Goal: Task Accomplishment & Management: Manage account settings

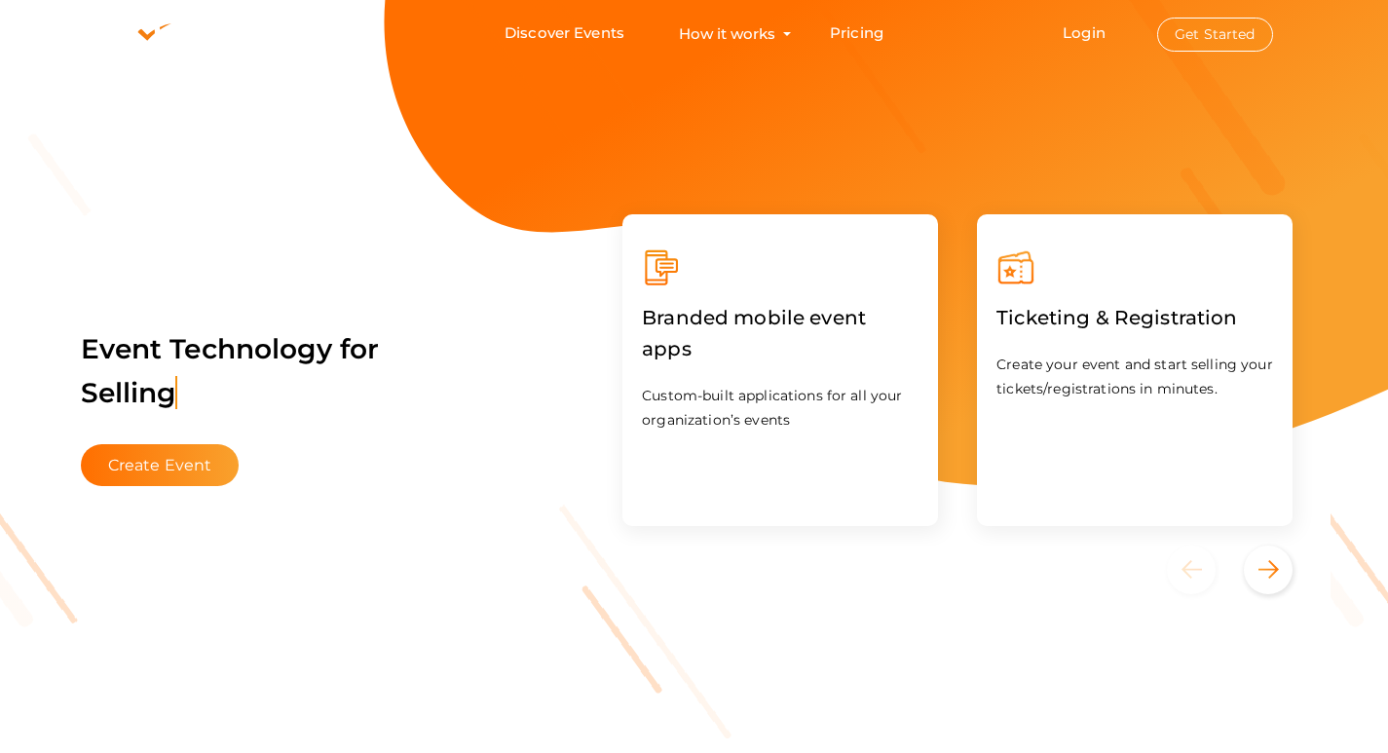
click at [1209, 22] on button "Get Started" at bounding box center [1216, 35] width 116 height 34
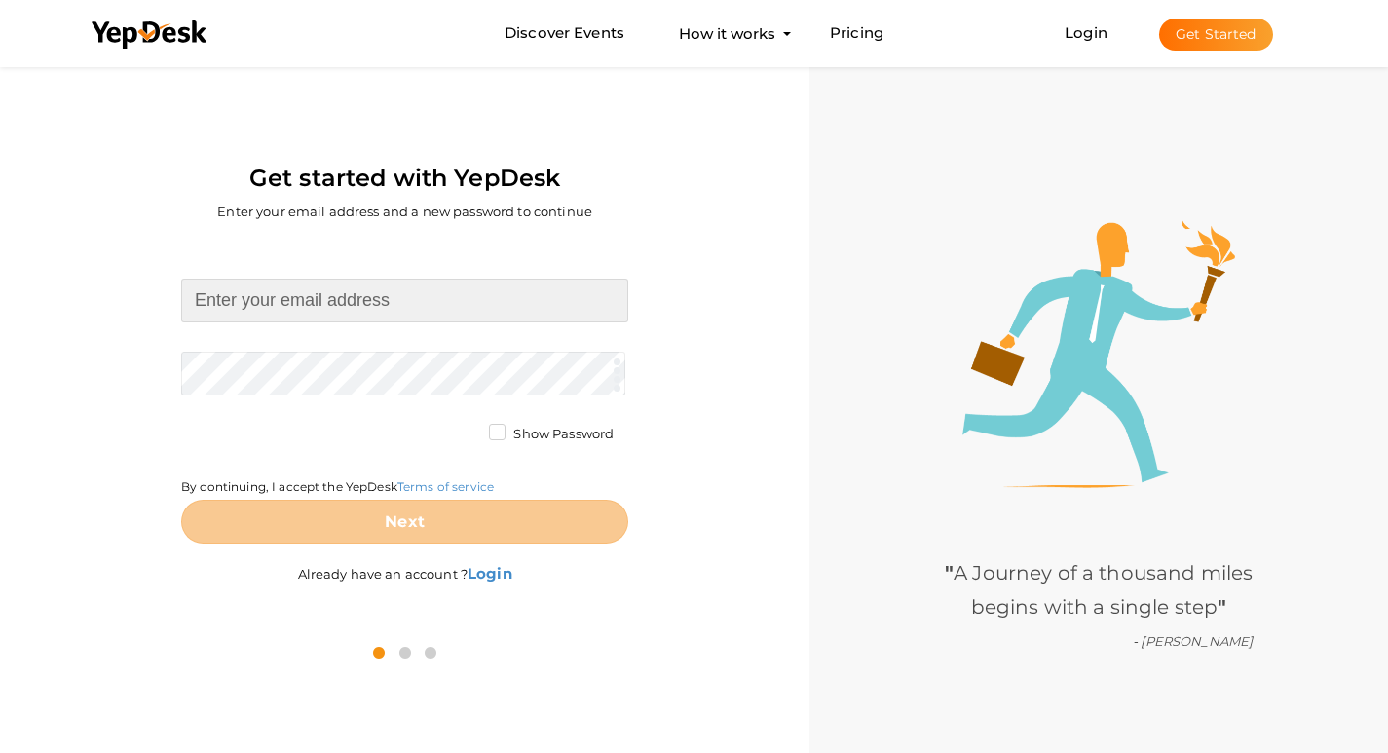
click at [368, 291] on input at bounding box center [404, 301] width 447 height 44
type input "truandheri@gmail.com"
click at [335, 363] on form "truandheri@gmail.com Required. Invalid email. Checking You already have a YepDe…" at bounding box center [404, 411] width 447 height 265
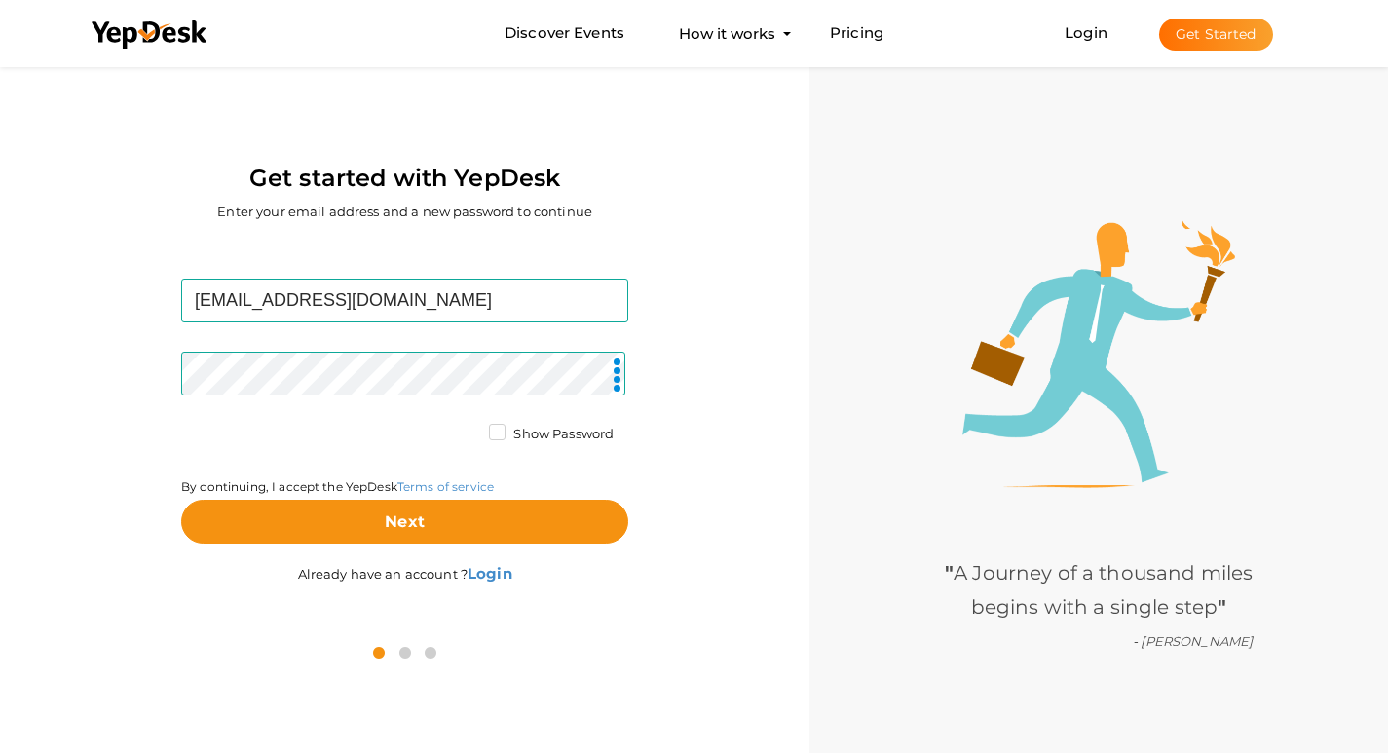
click at [501, 425] on label "Show Password" at bounding box center [551, 434] width 125 height 19
click at [470, 429] on input "Show Password" at bounding box center [470, 429] width 0 height 0
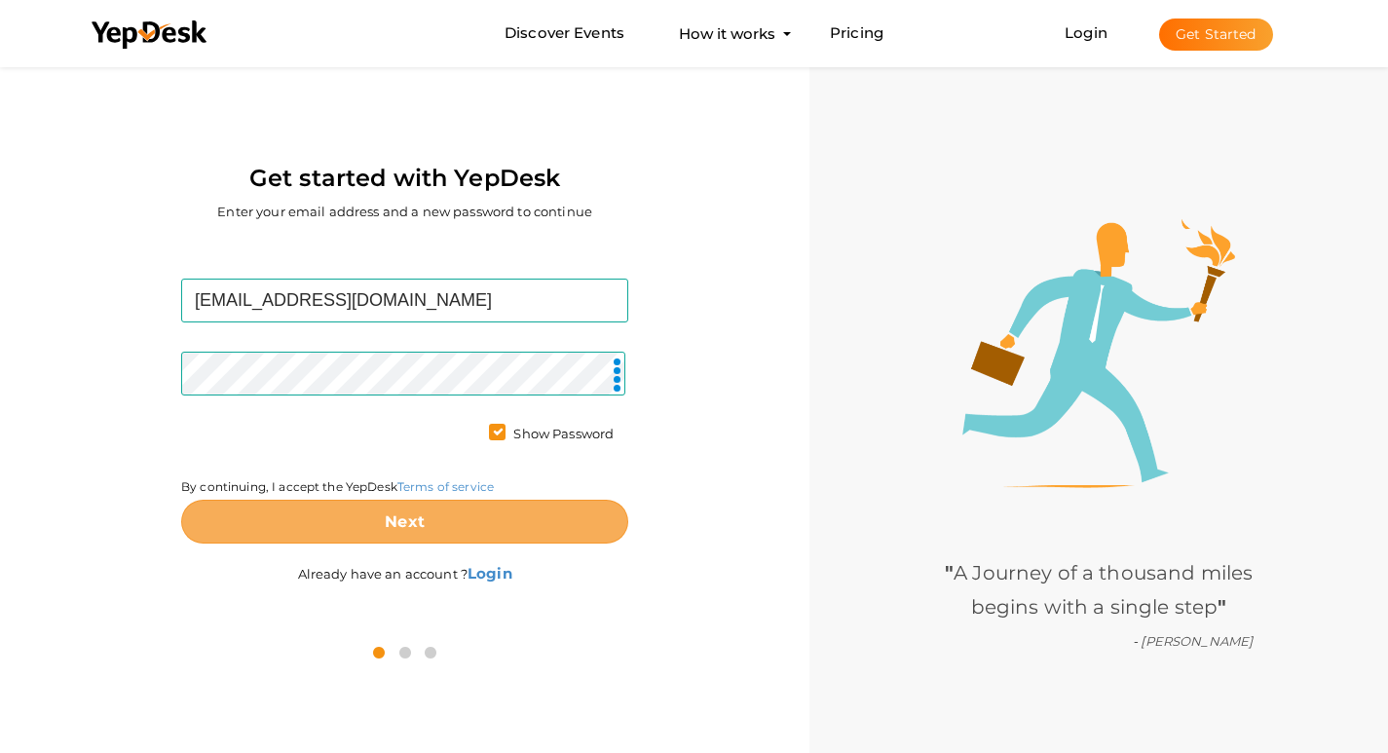
click at [519, 524] on button "Next" at bounding box center [404, 522] width 447 height 44
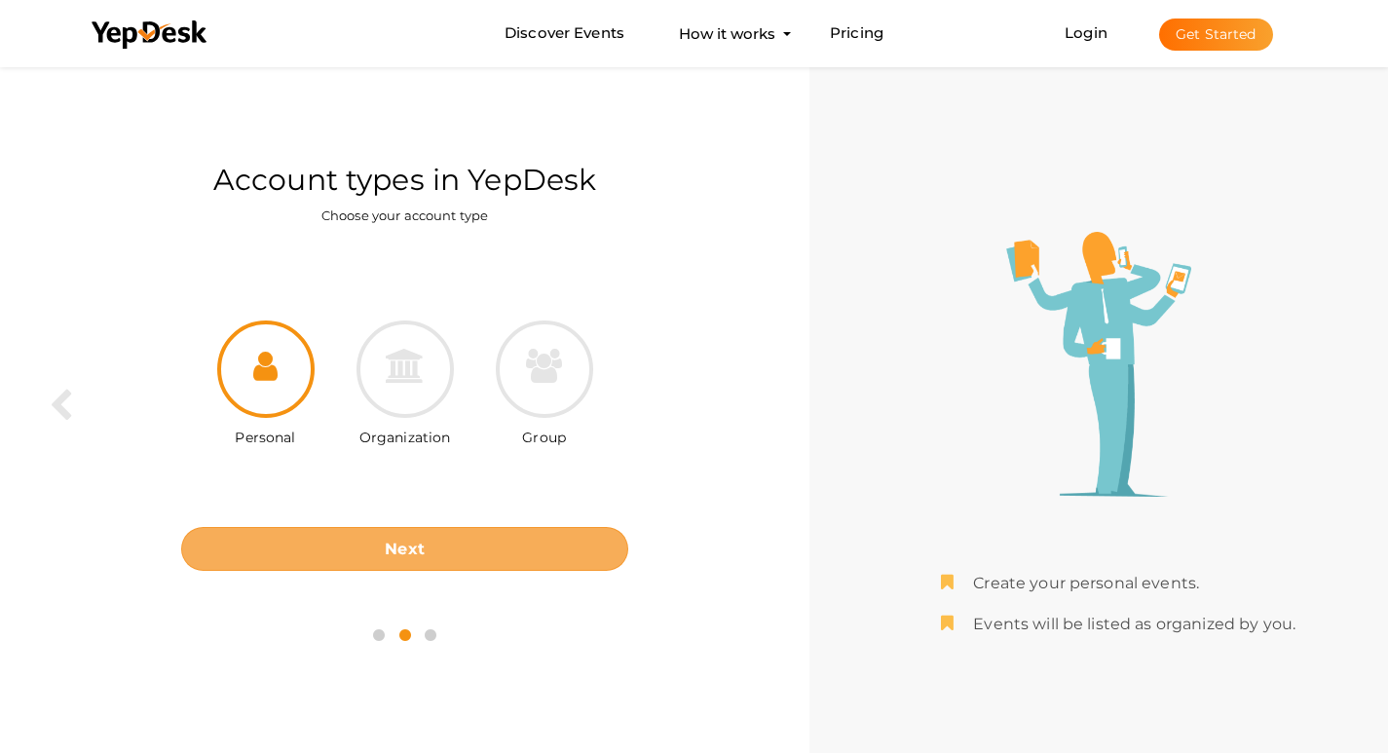
click at [522, 553] on button "Next" at bounding box center [404, 549] width 447 height 44
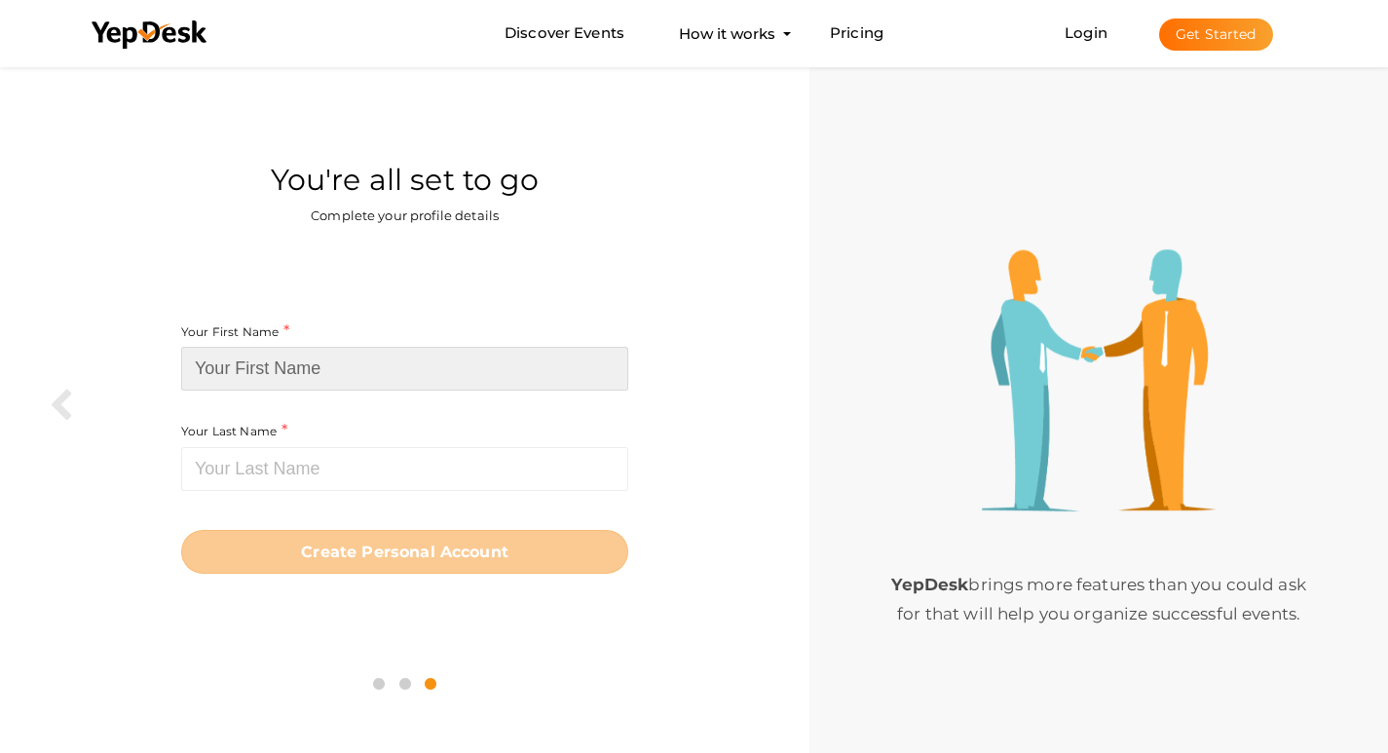
click at [351, 377] on input at bounding box center [404, 369] width 447 height 44
paste input "TRU Andheri"
click at [273, 366] on input "TRU Andheri" at bounding box center [404, 369] width 447 height 44
type input "TRU"
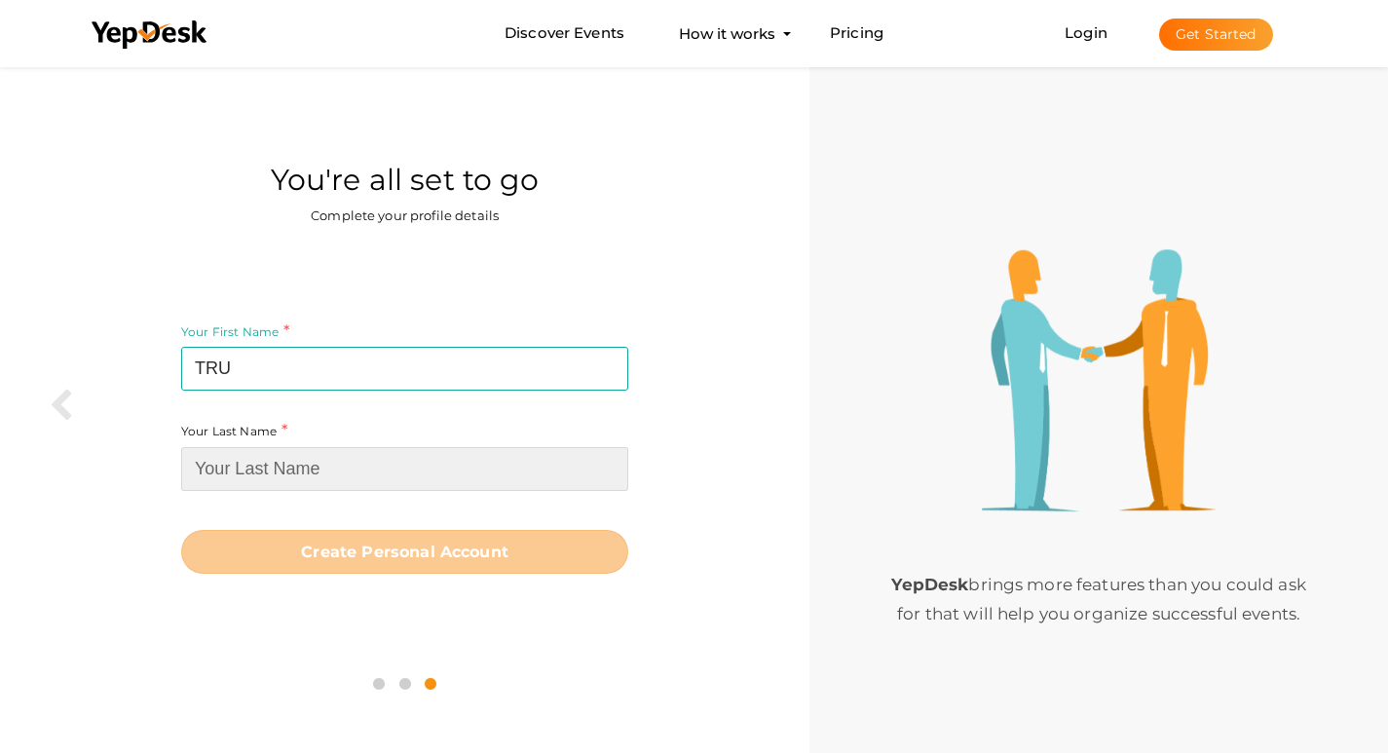
click at [324, 489] on input at bounding box center [404, 469] width 447 height 44
paste input "Andheri"
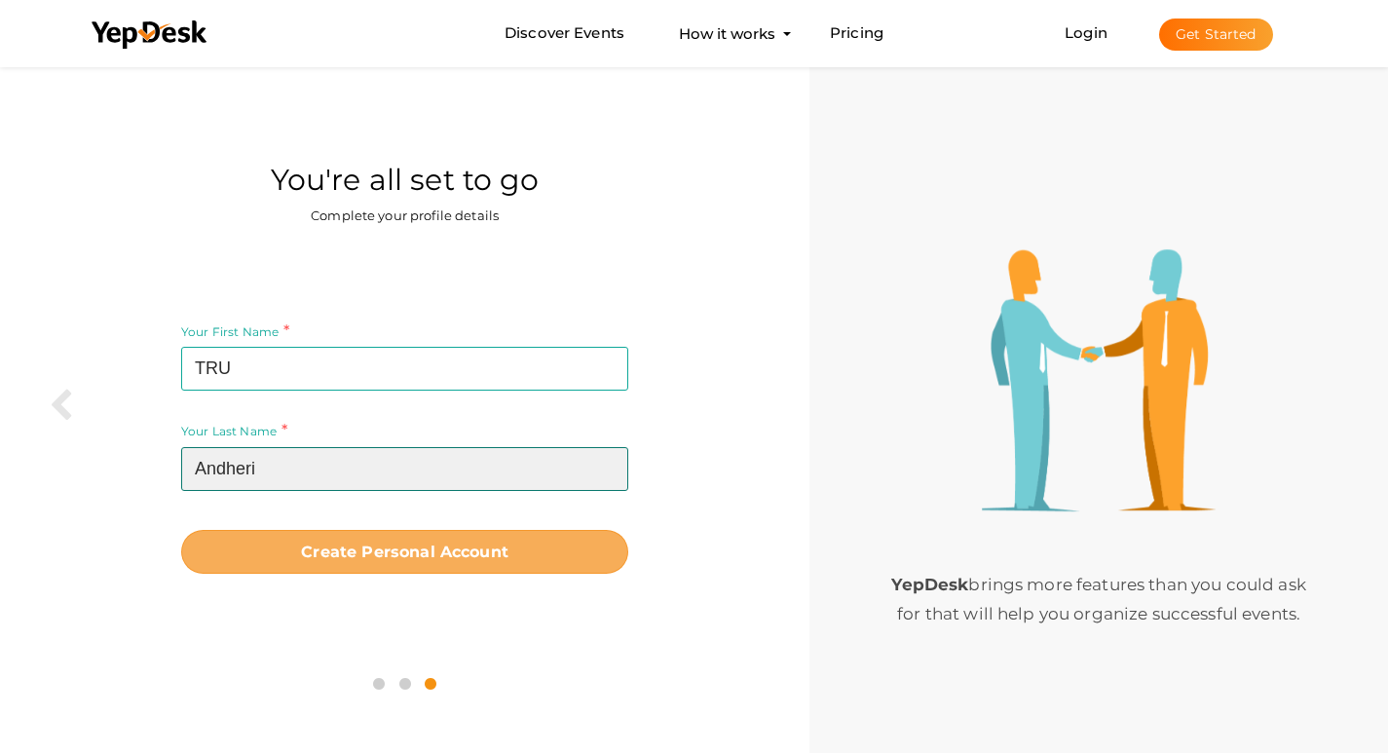
type input "Andheri"
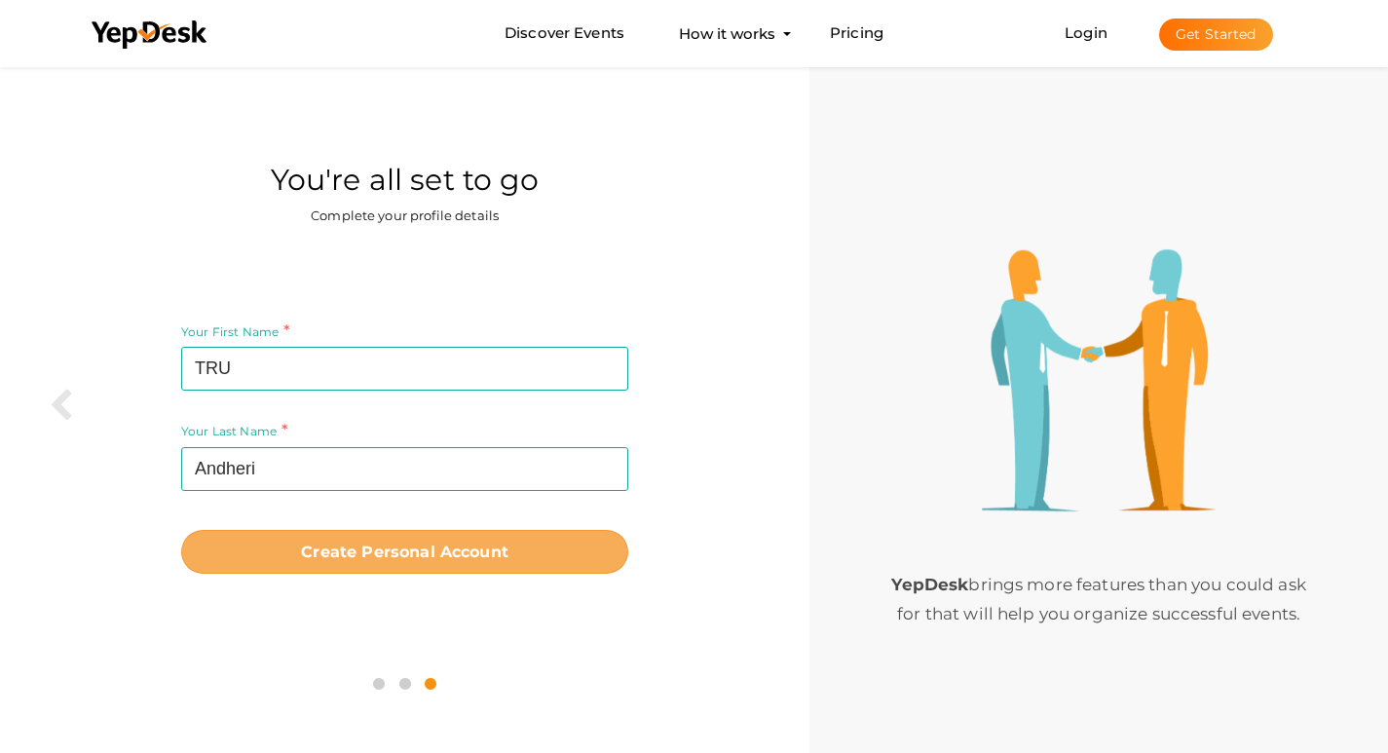
click at [359, 533] on button "Create Personal Account" at bounding box center [404, 552] width 447 height 44
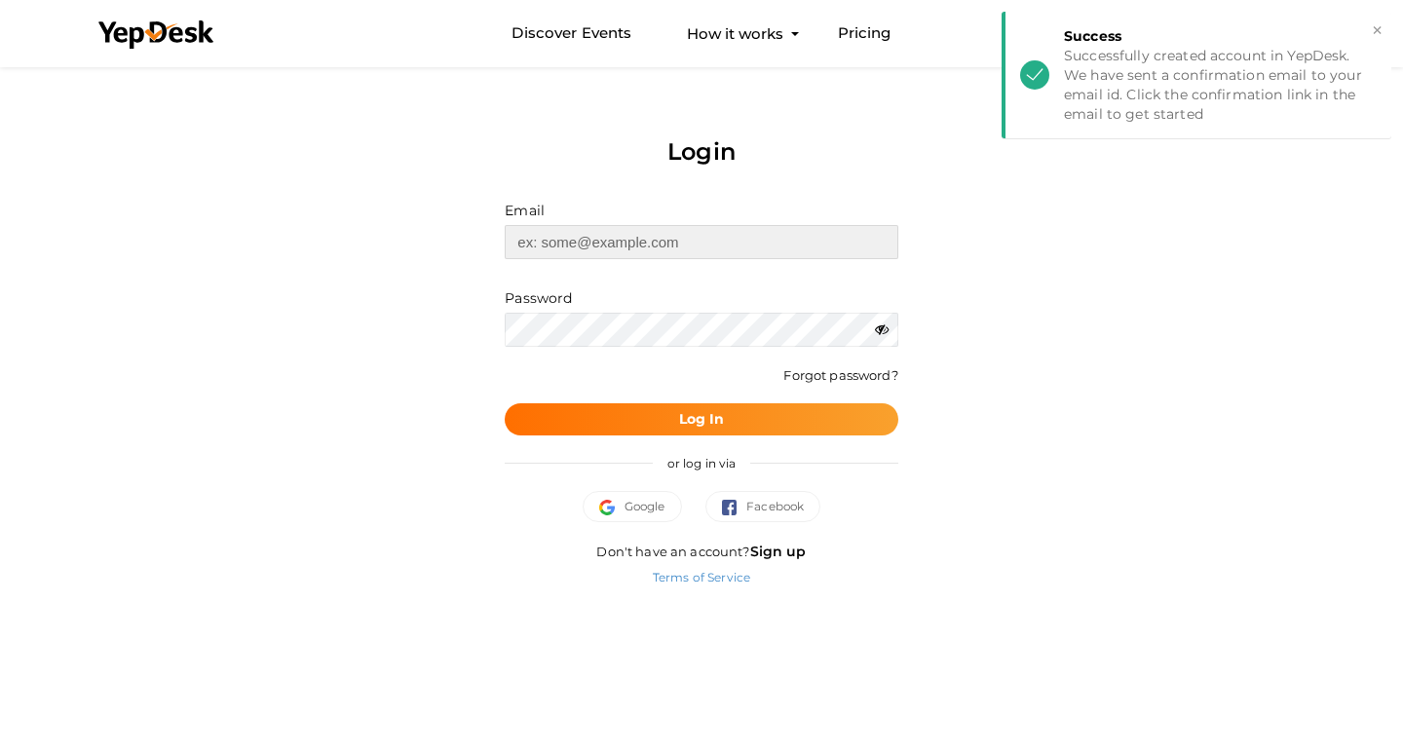
type input "truandheri@gmail.com"
click at [701, 432] on button "Log In" at bounding box center [701, 419] width 393 height 32
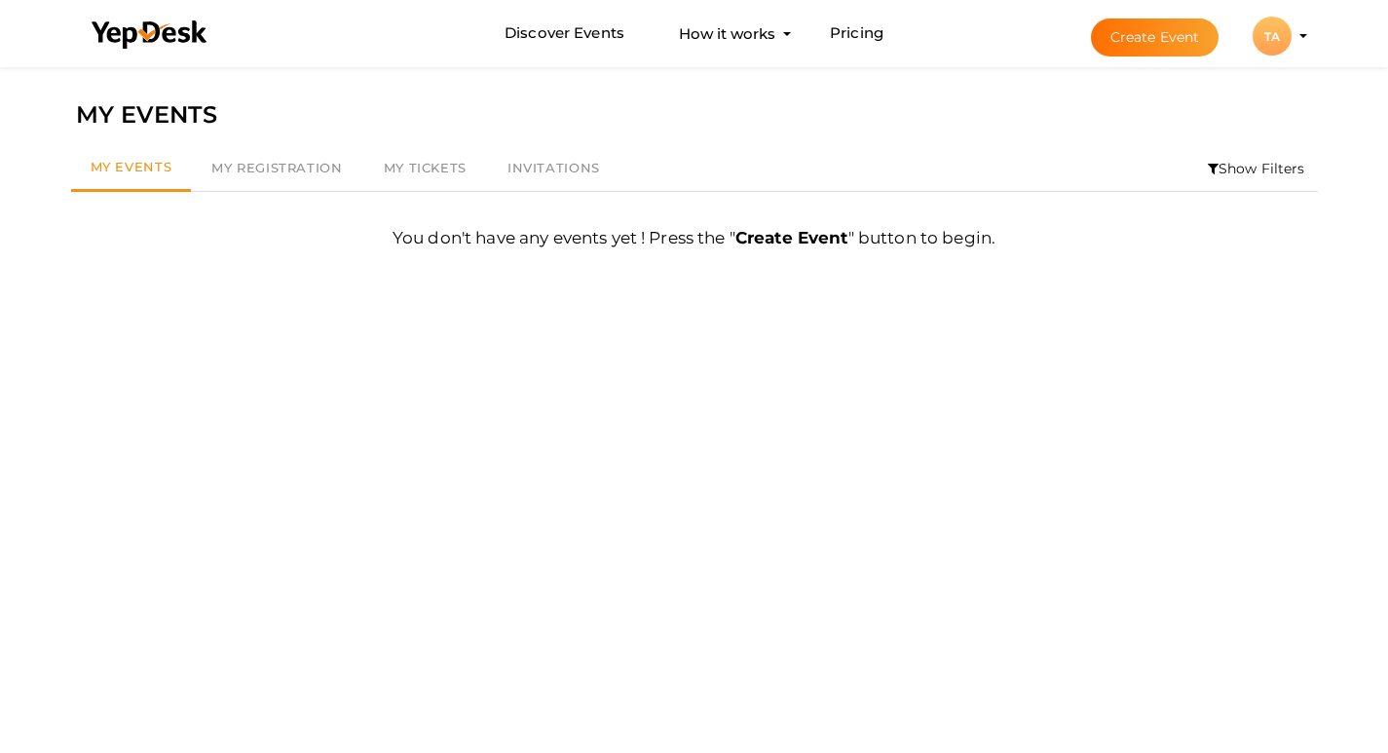
click at [1274, 41] on div "TA" at bounding box center [1272, 36] width 39 height 39
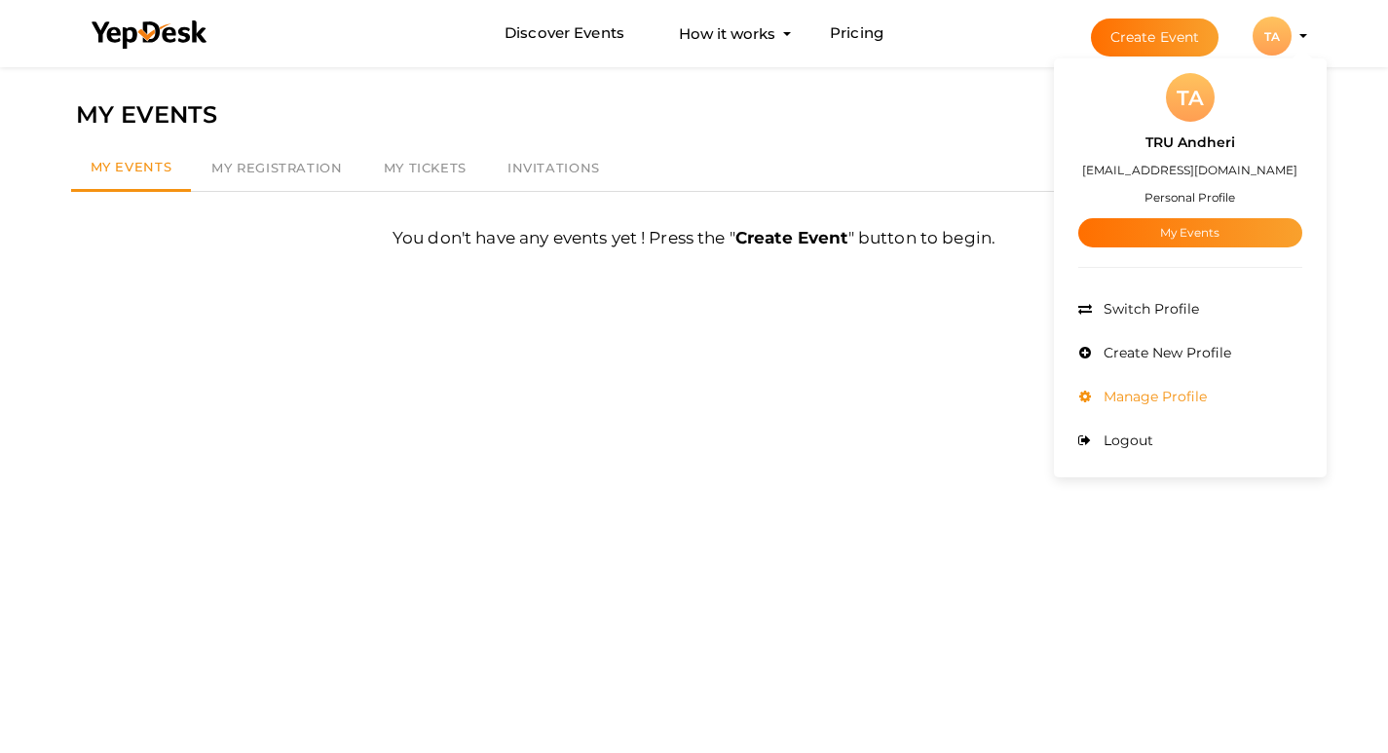
click at [1174, 399] on span "Manage Profile" at bounding box center [1153, 397] width 108 height 18
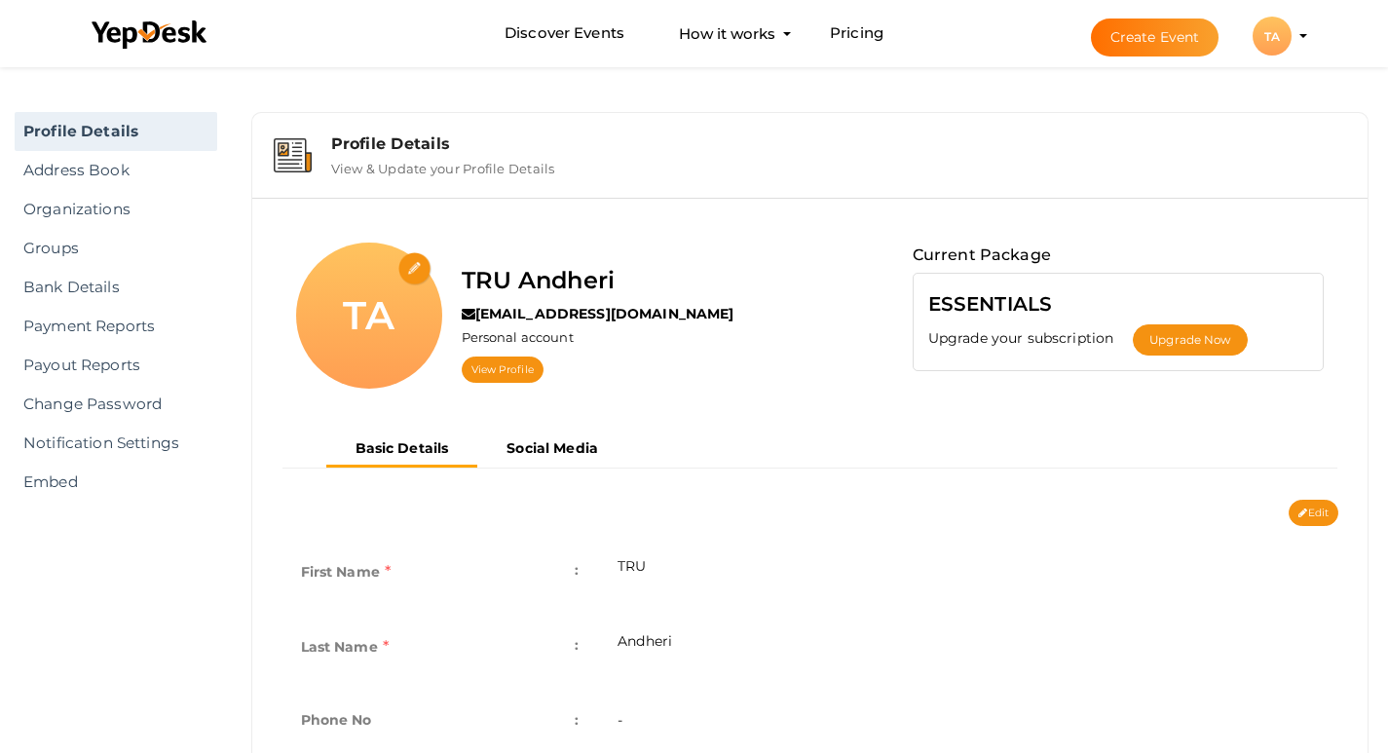
click at [1305, 512] on icon at bounding box center [1303, 514] width 9 height 11
type input "TRU"
type input "Andheri"
type input "tru-andheri"
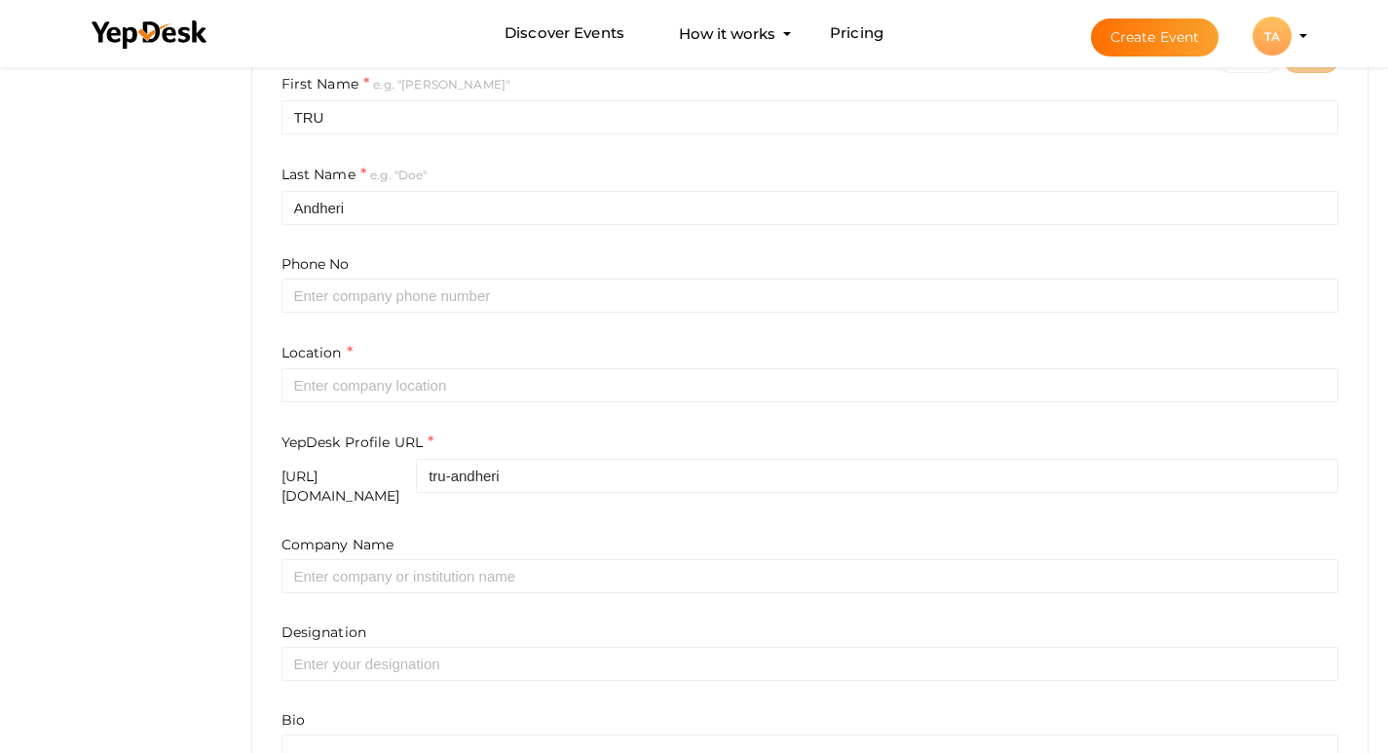
scroll to position [487, 0]
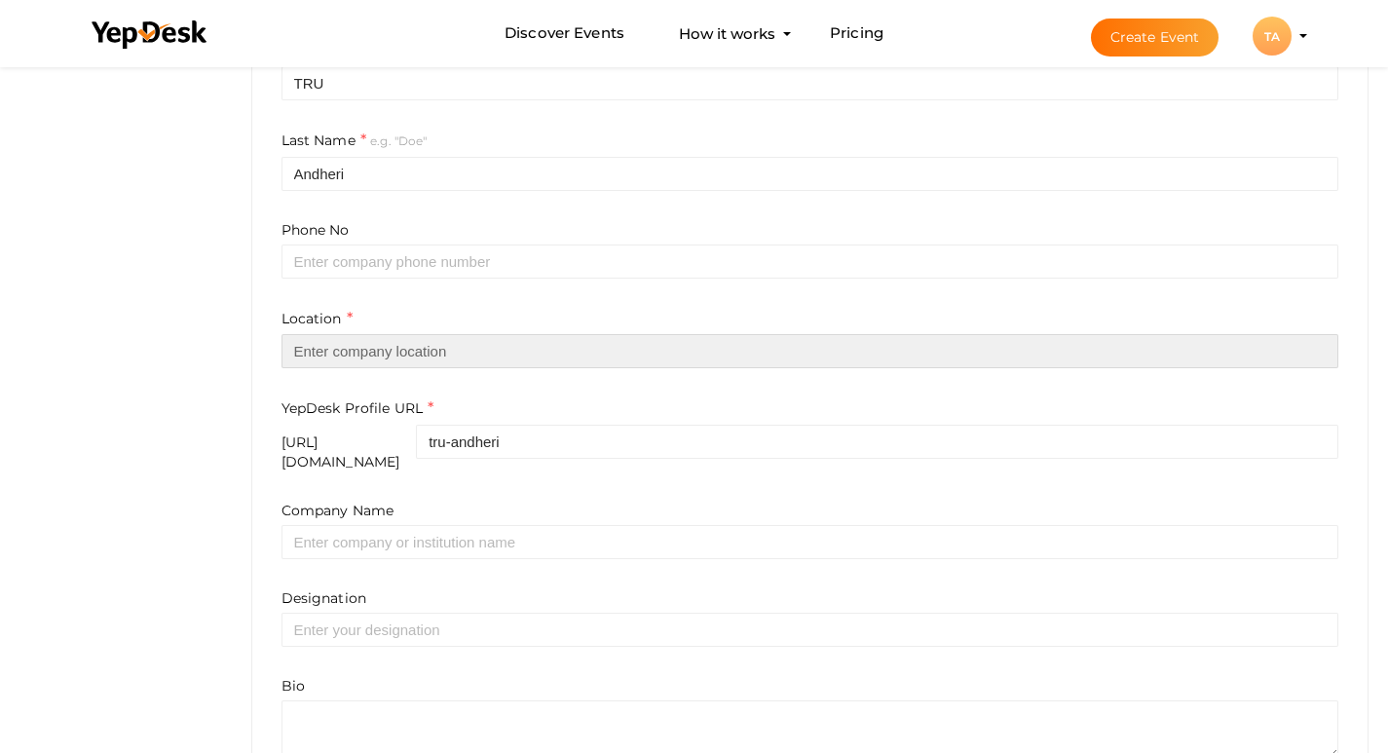
click at [351, 351] on input "text" at bounding box center [811, 351] width 1058 height 34
paste input "Mumbai"
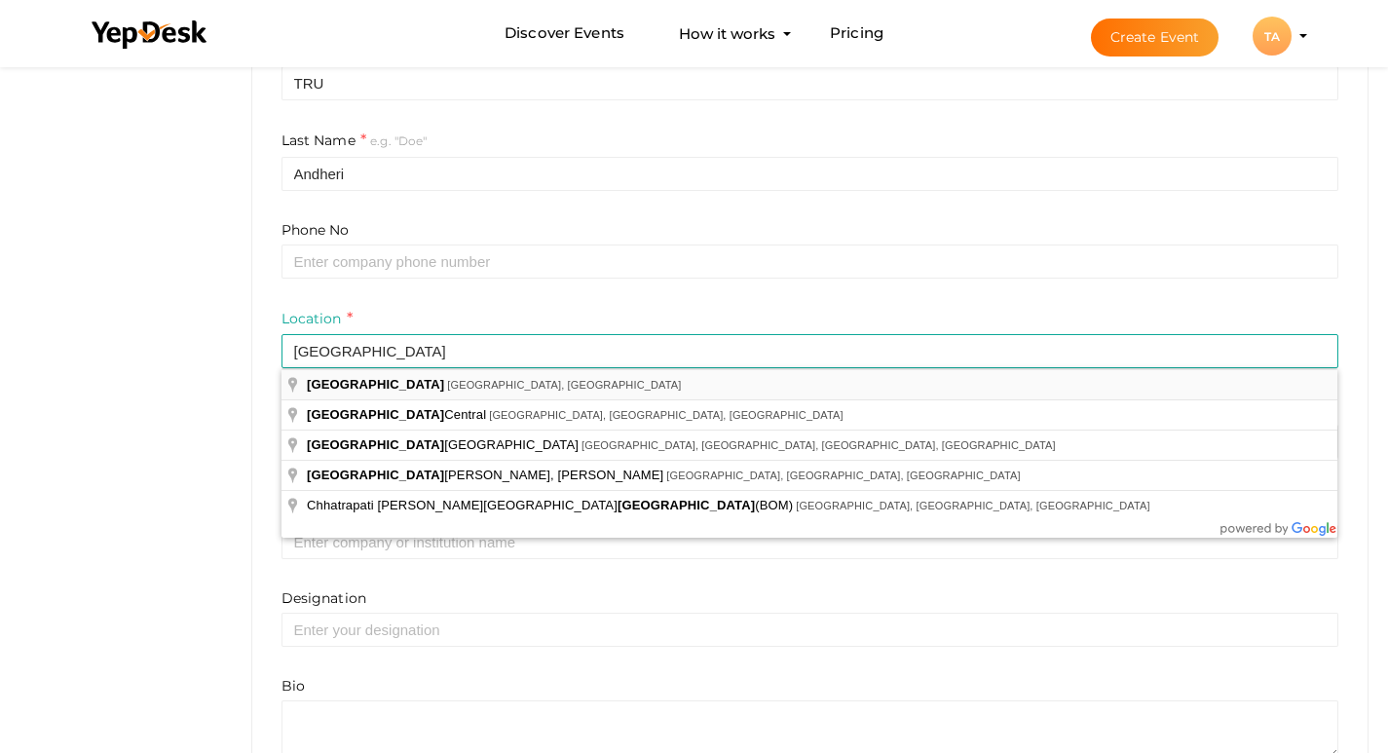
type input "Mumbai, Maharashtra, India"
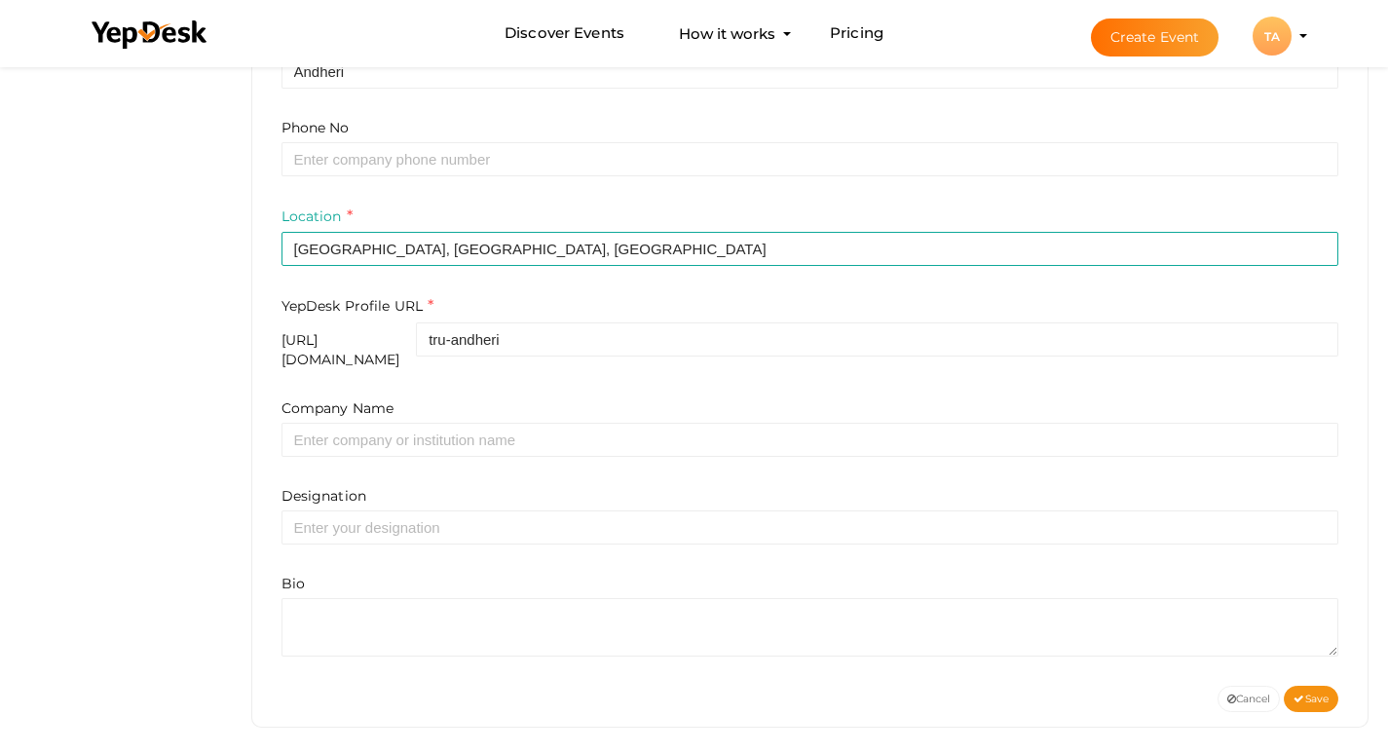
scroll to position [590, 0]
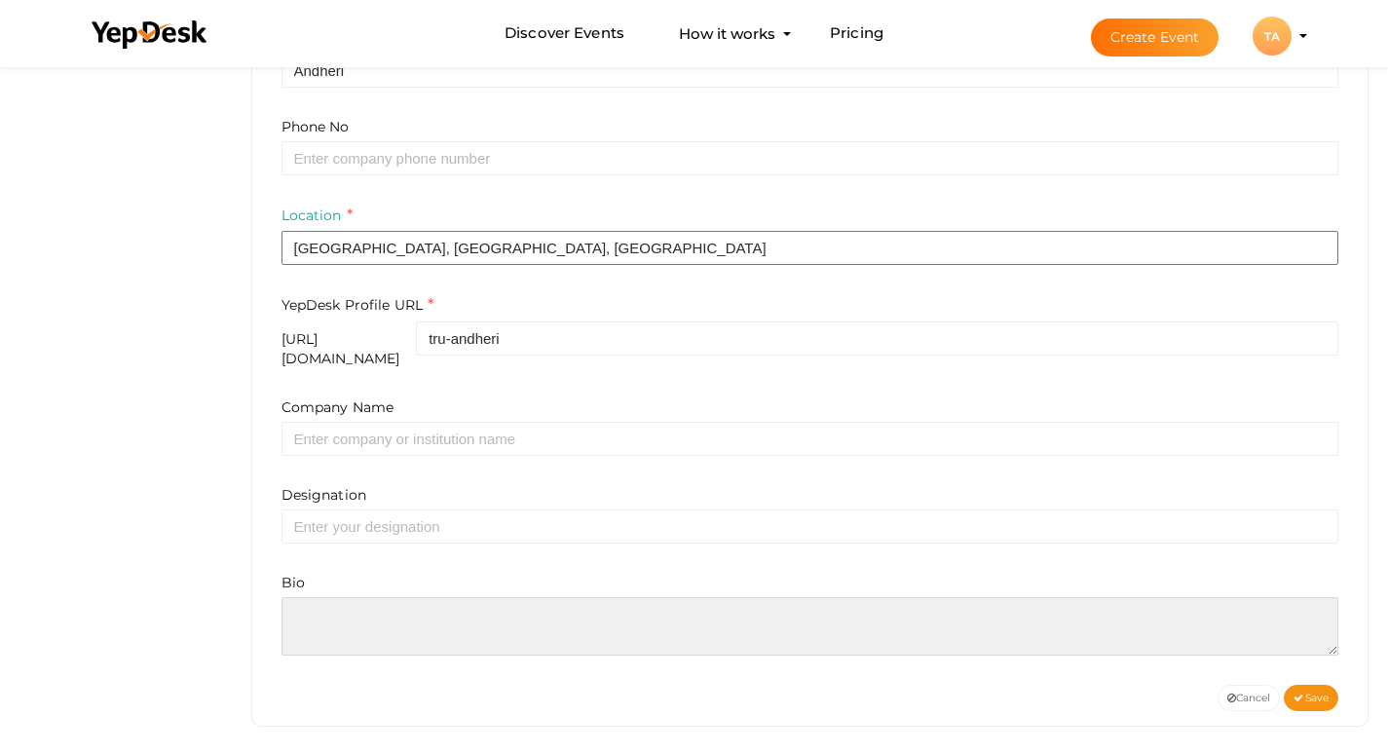
click at [465, 611] on textarea at bounding box center [811, 626] width 1058 height 58
paste textarea "TRU Andheri is a newly launched residential project by TRU Realty in the heart …"
type textarea "TRU Andheri is a newly launched residential project by TRU Realty in the heart …"
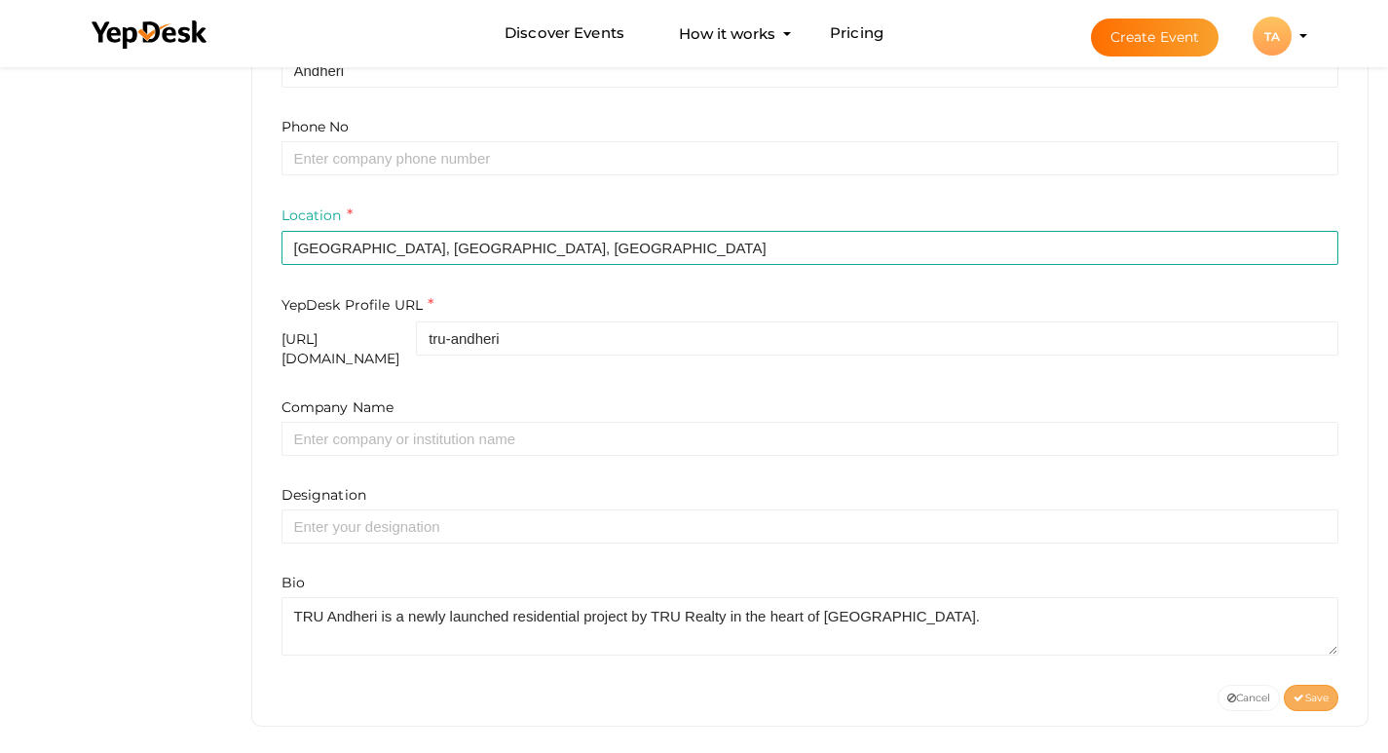
click at [1318, 692] on span "Save" at bounding box center [1311, 698] width 35 height 13
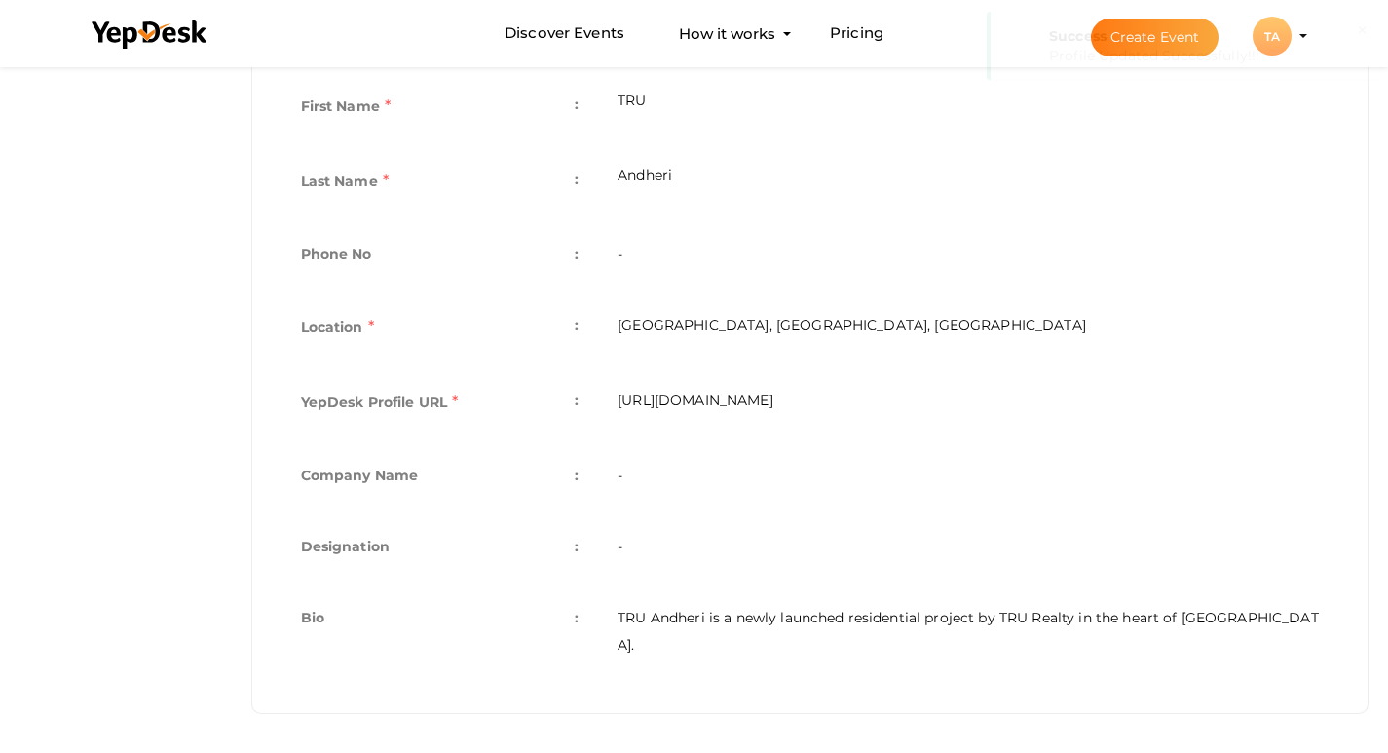
scroll to position [466, 0]
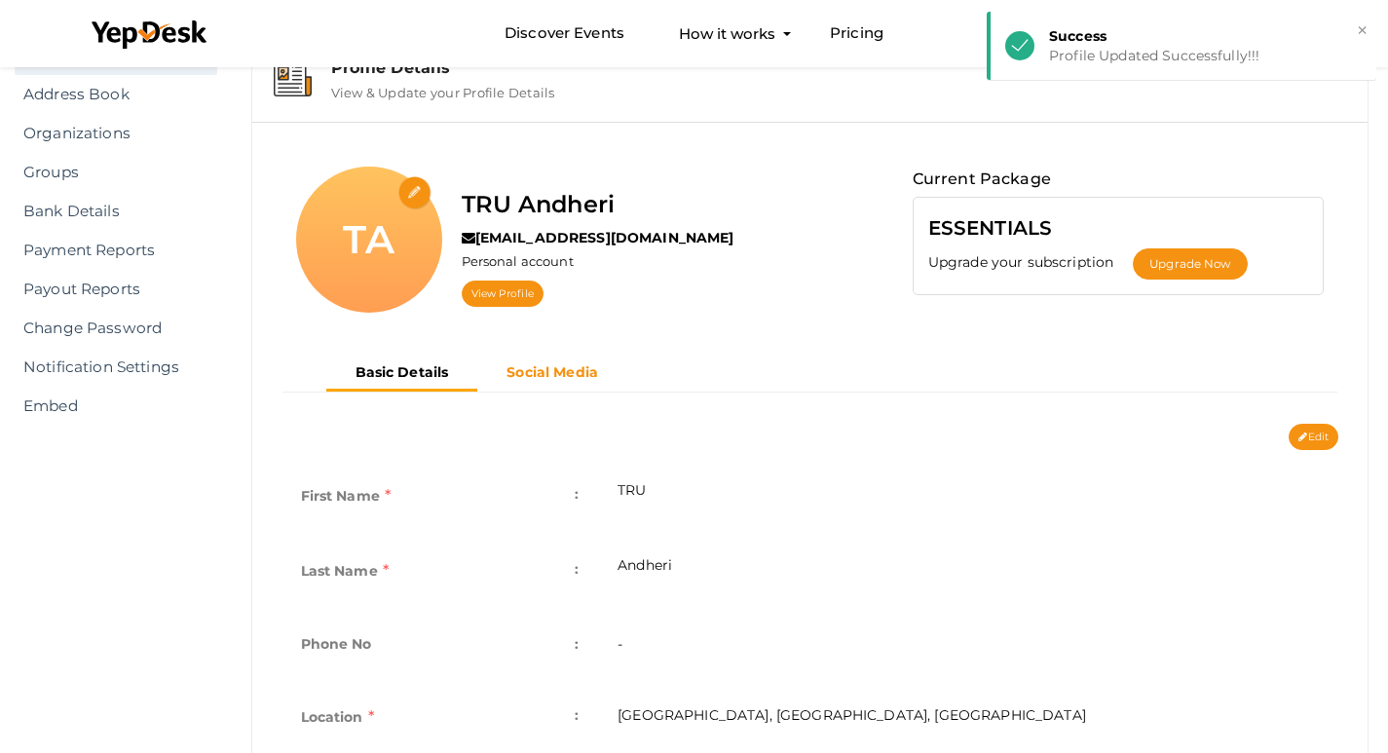
click at [560, 358] on button "Social Media" at bounding box center [552, 373] width 150 height 32
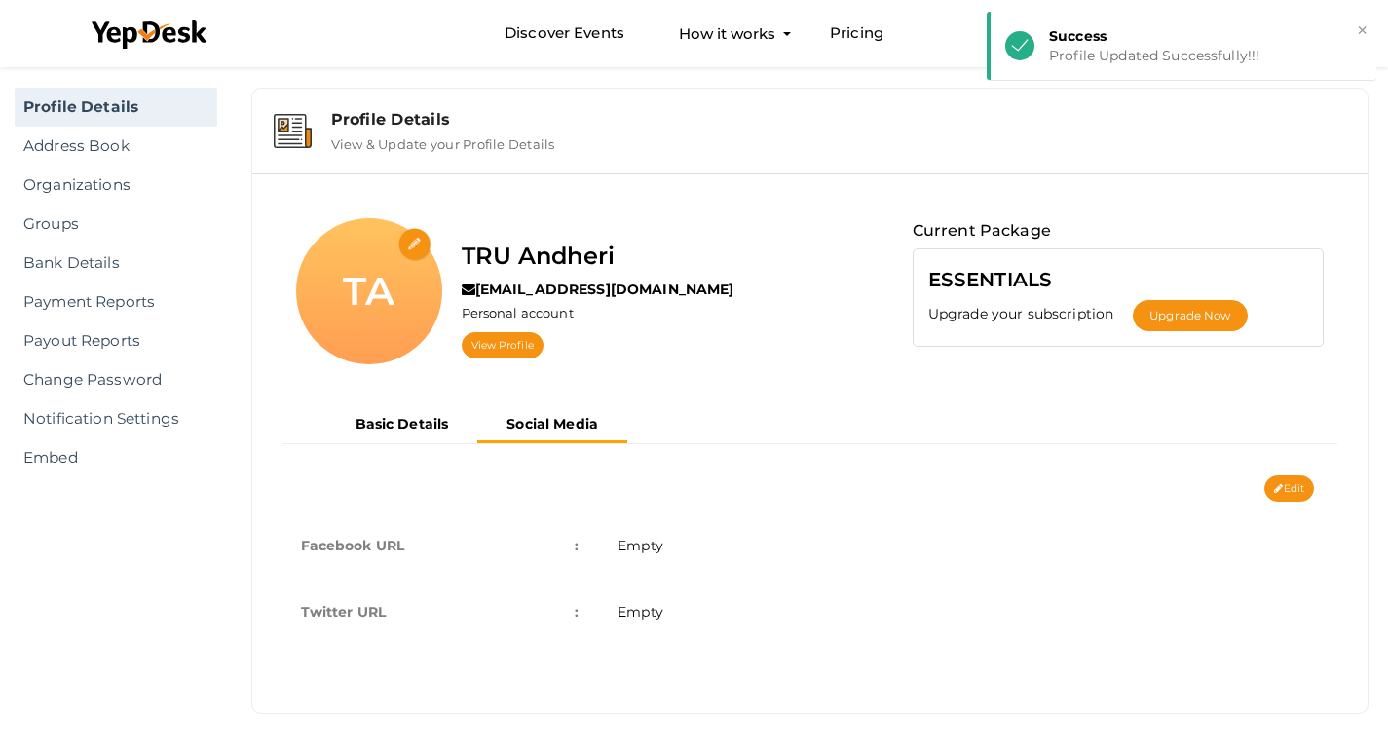
scroll to position [24, 0]
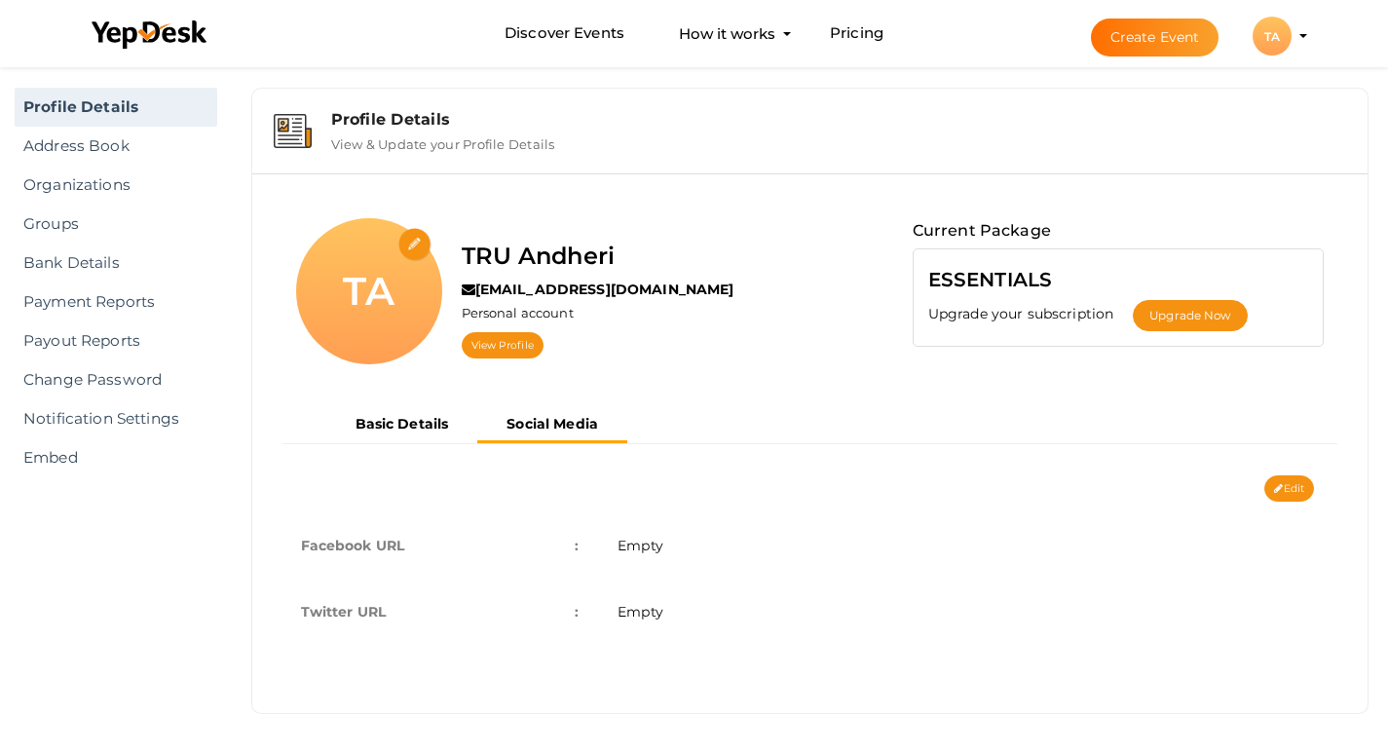
click at [818, 617] on td "Empty" at bounding box center [968, 612] width 741 height 66
click at [1297, 488] on button "Edit" at bounding box center [1290, 488] width 50 height 26
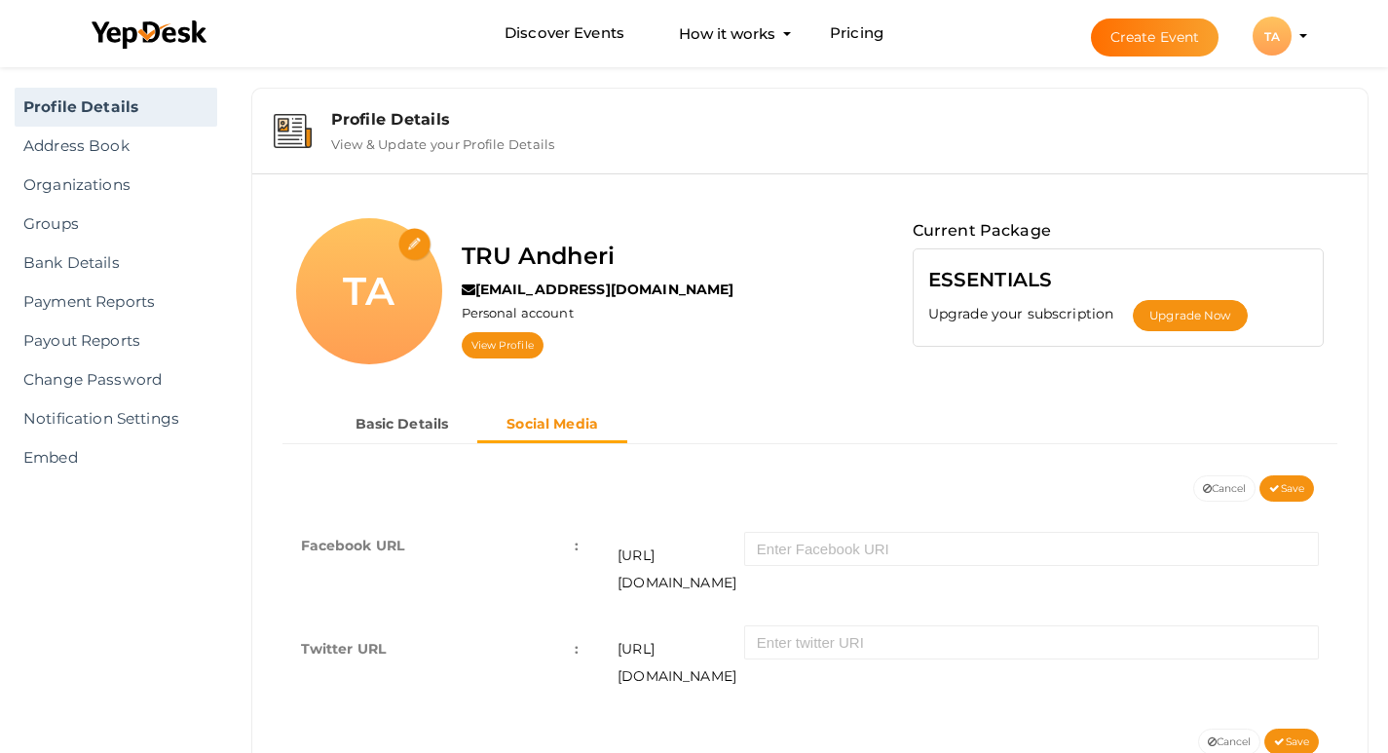
scroll to position [60, 0]
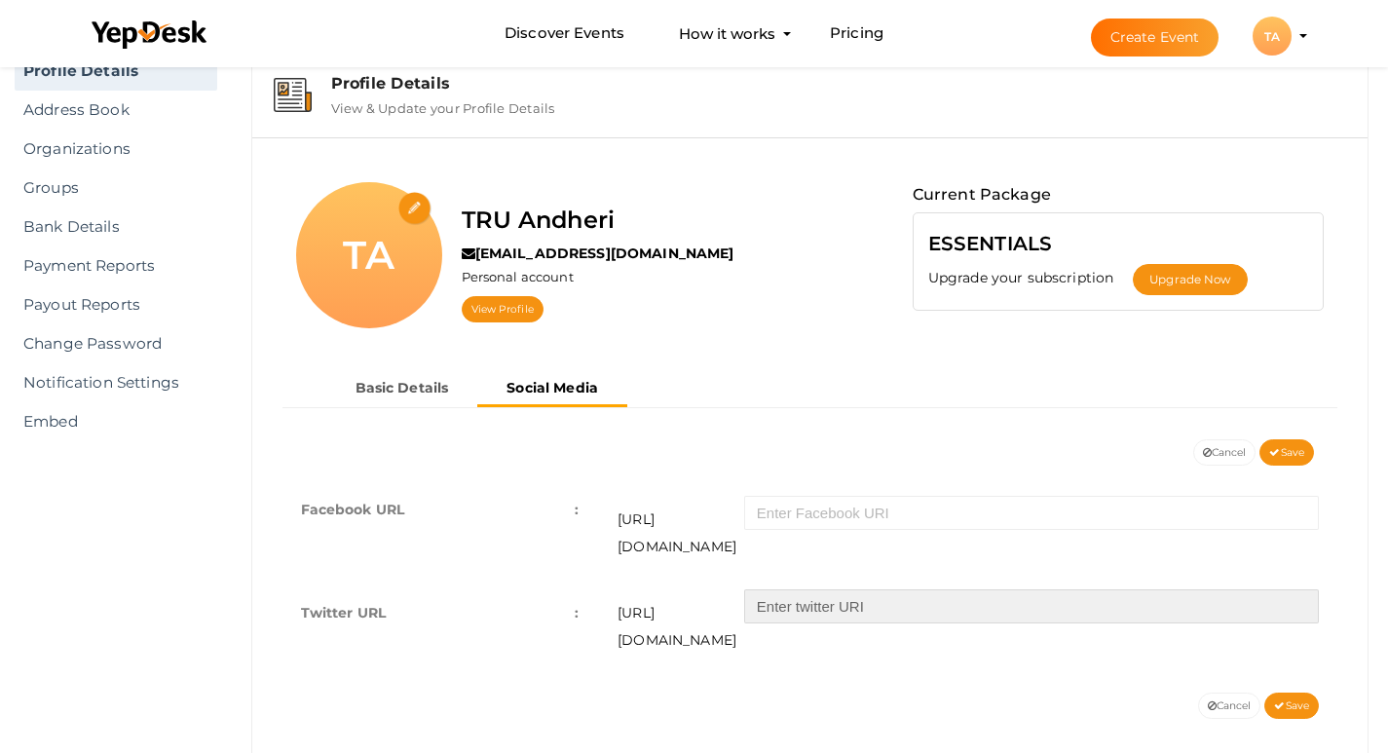
click at [838, 589] on input "text" at bounding box center [1031, 606] width 575 height 34
paste input "https://x.com/AndheriTru"
type input "https://x.com/AndheriTru"
click at [1286, 455] on span "Save" at bounding box center [1287, 452] width 35 height 13
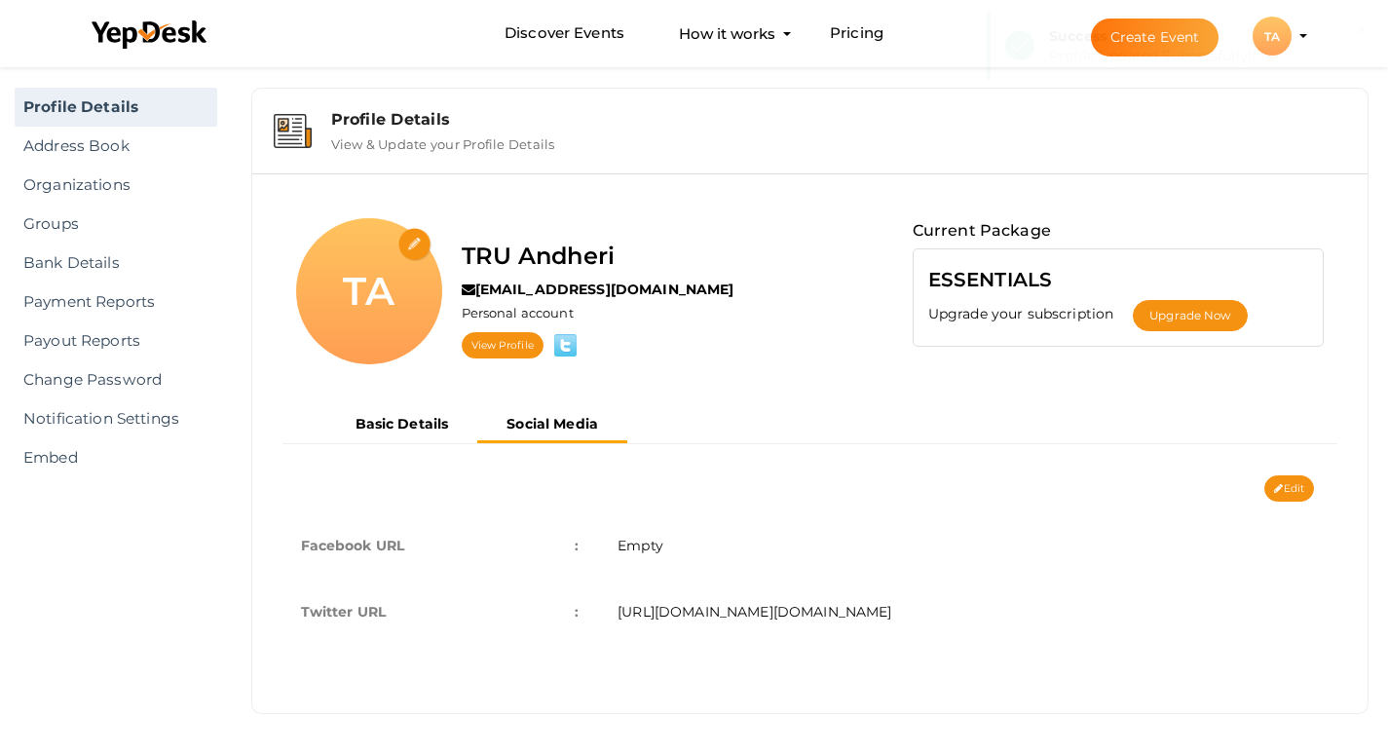
scroll to position [24, 0]
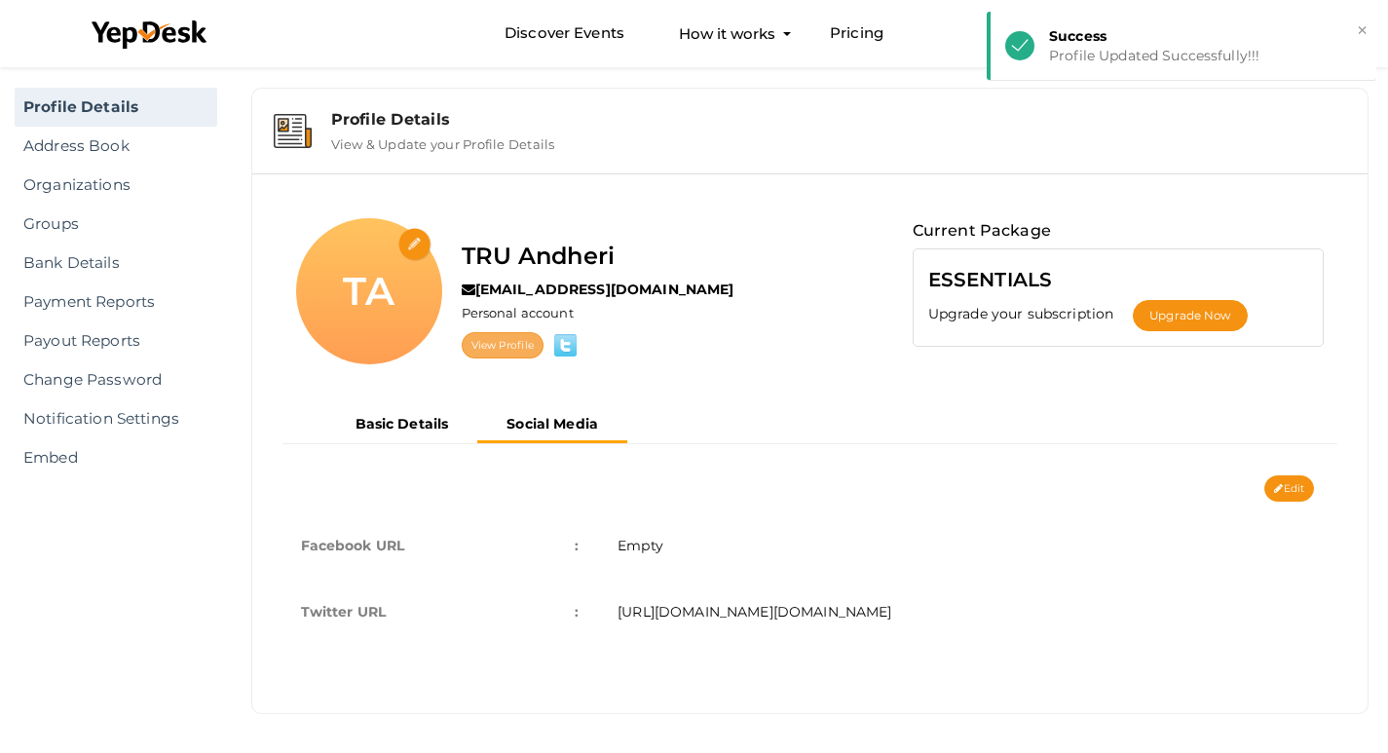
click at [499, 346] on link "View Profile" at bounding box center [503, 345] width 82 height 26
